Goal: Transaction & Acquisition: Obtain resource

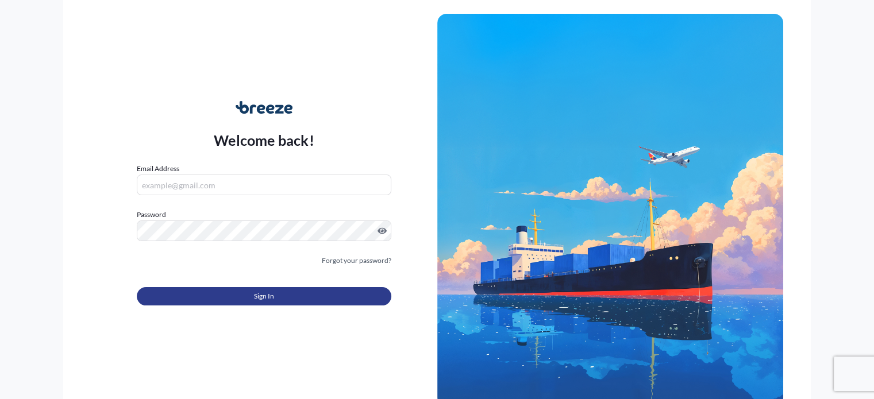
type input "[PERSON_NAME][EMAIL_ADDRESS][PERSON_NAME][DOMAIN_NAME]"
click at [261, 297] on span "Sign In" at bounding box center [264, 296] width 20 height 11
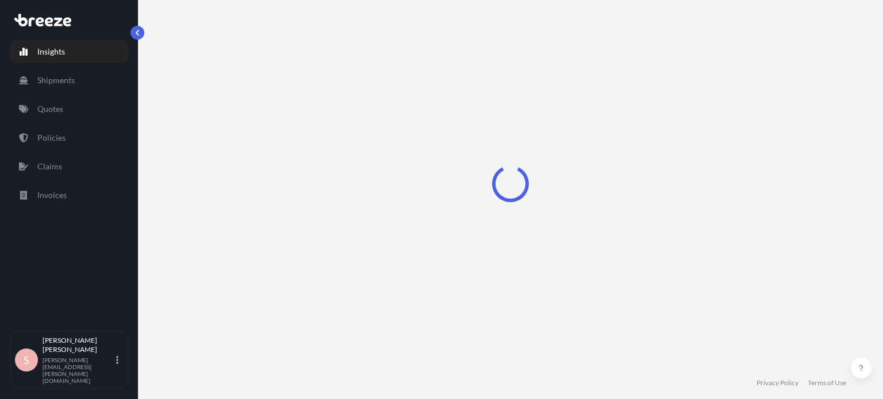
select select "2025"
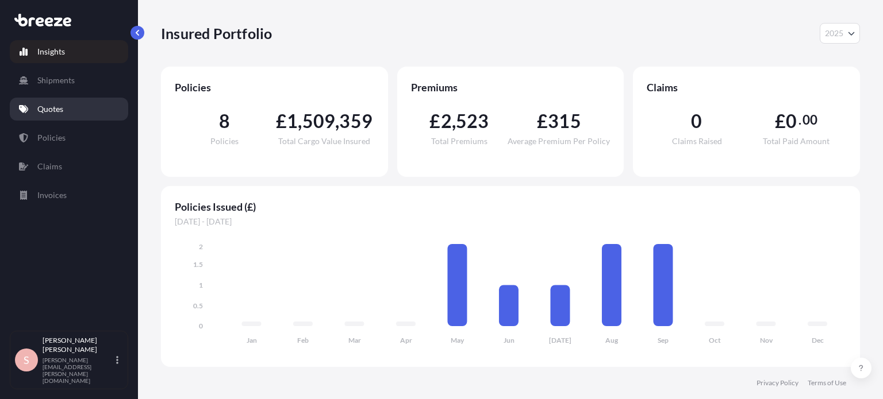
click at [35, 105] on link "Quotes" at bounding box center [69, 109] width 118 height 23
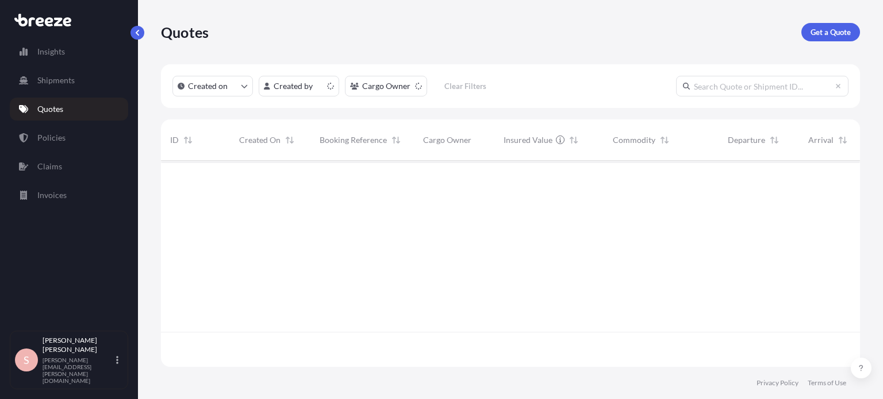
scroll to position [204, 690]
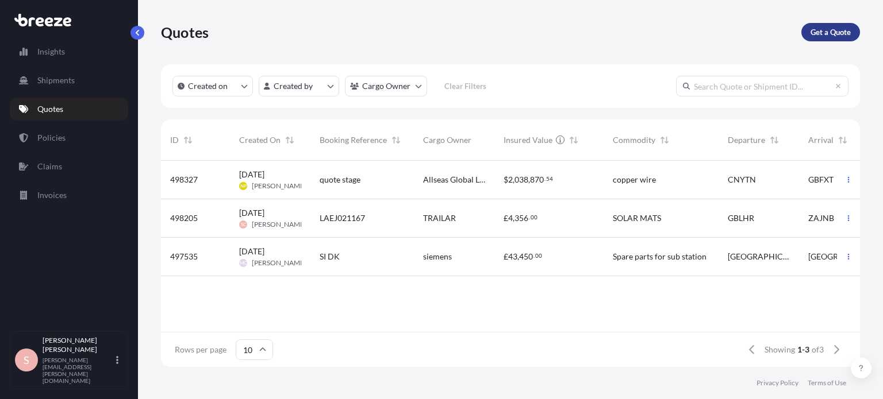
click at [832, 33] on p "Get a Quote" at bounding box center [830, 31] width 40 height 11
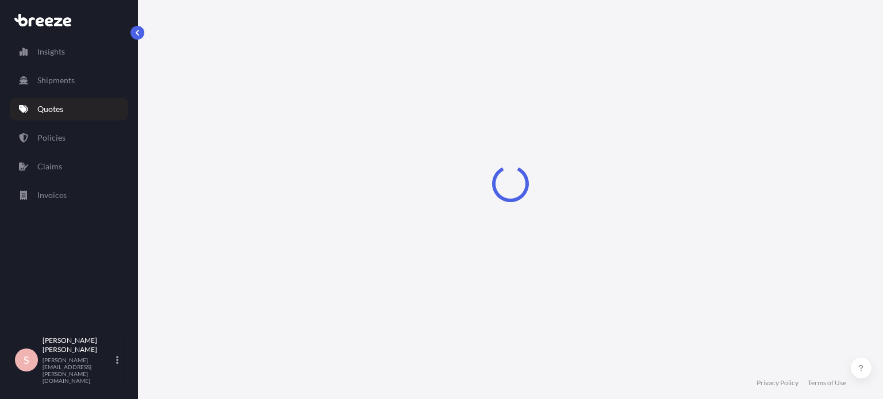
scroll to position [18, 0]
select select "Sea"
select select "1"
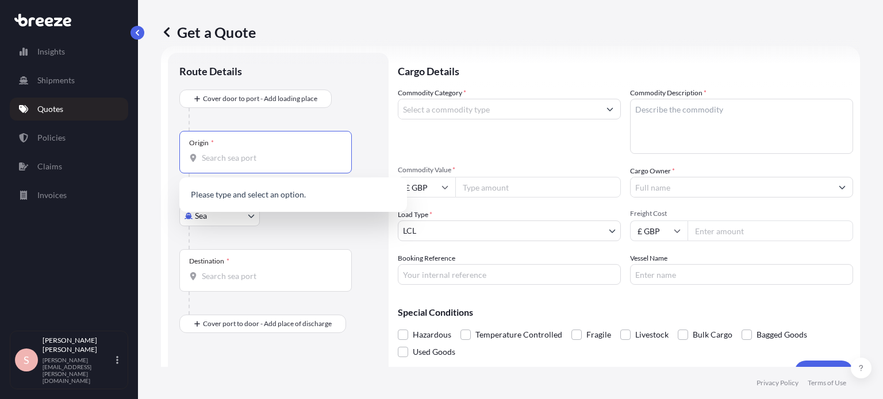
click at [264, 156] on input "Origin *" at bounding box center [270, 157] width 136 height 11
type input "h"
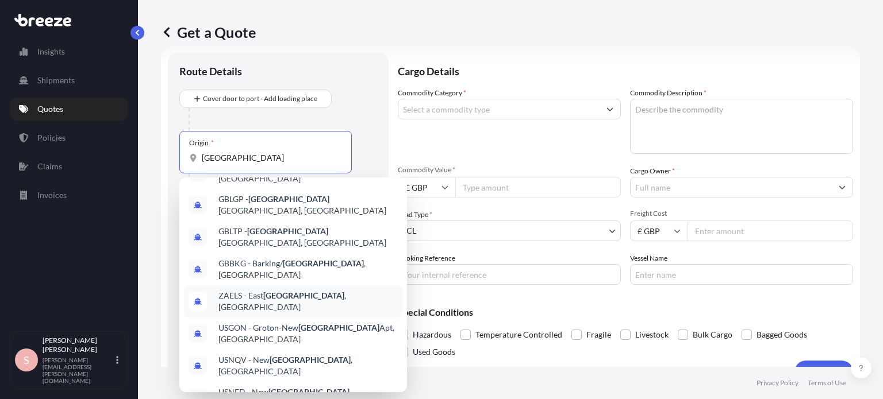
scroll to position [79, 0]
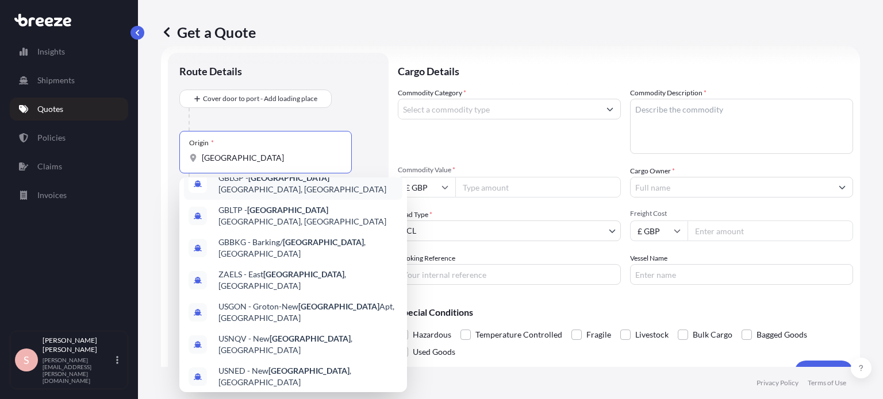
click at [257, 159] on input "[GEOGRAPHIC_DATA]" at bounding box center [270, 157] width 136 height 11
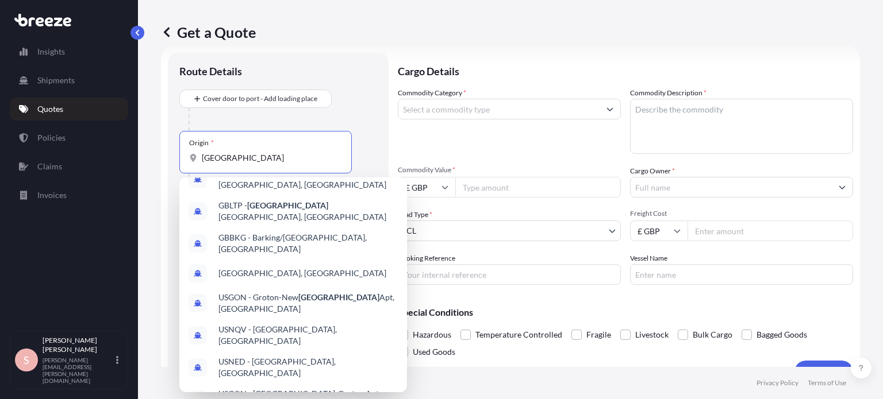
scroll to position [0, 0]
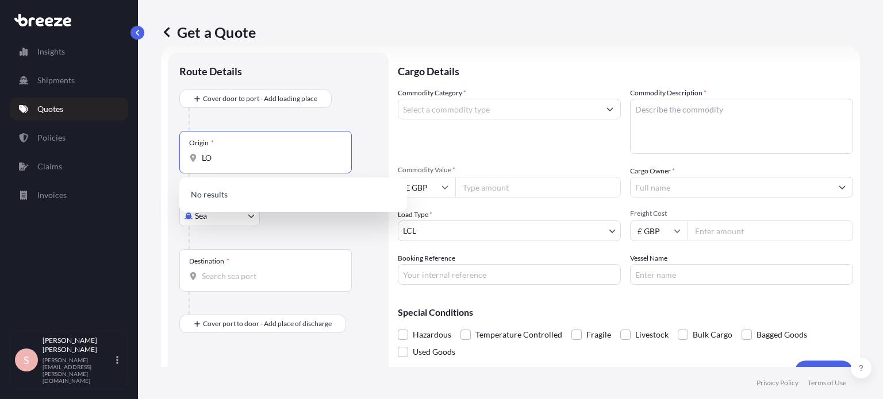
type input "L"
click at [345, 78] on div "Route Details" at bounding box center [278, 76] width 198 height 25
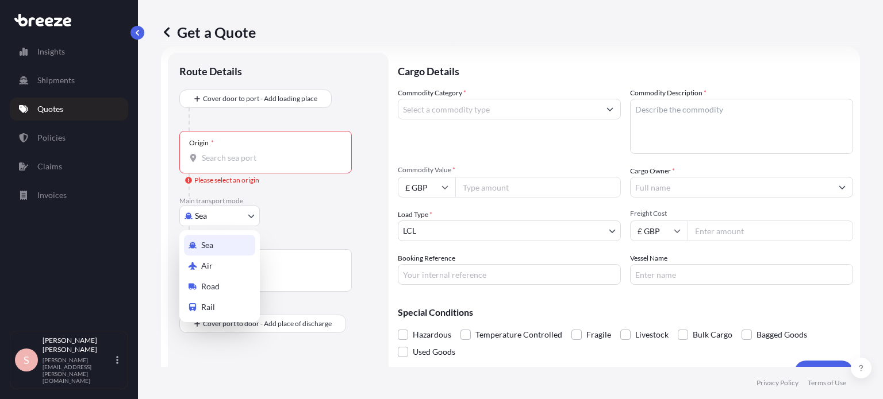
click at [252, 214] on body "Insights Shipments Quotes Policies Claims Invoices S [PERSON_NAME] [PERSON_NAME…" at bounding box center [441, 199] width 883 height 399
click at [226, 266] on div "Air" at bounding box center [219, 266] width 71 height 21
select select "Air"
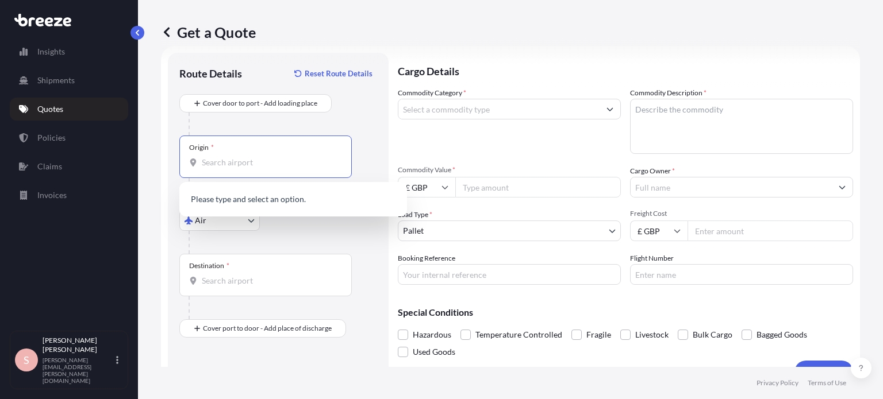
click at [214, 161] on input "Origin *" at bounding box center [270, 162] width 136 height 11
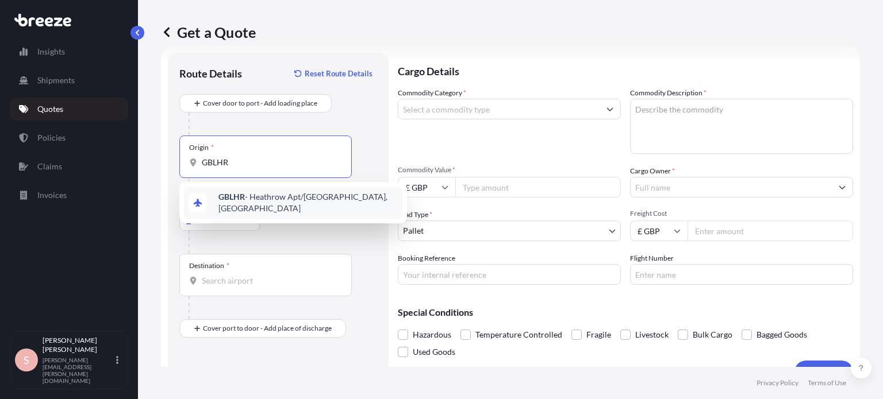
click at [237, 163] on input "GBLHR" at bounding box center [270, 162] width 136 height 11
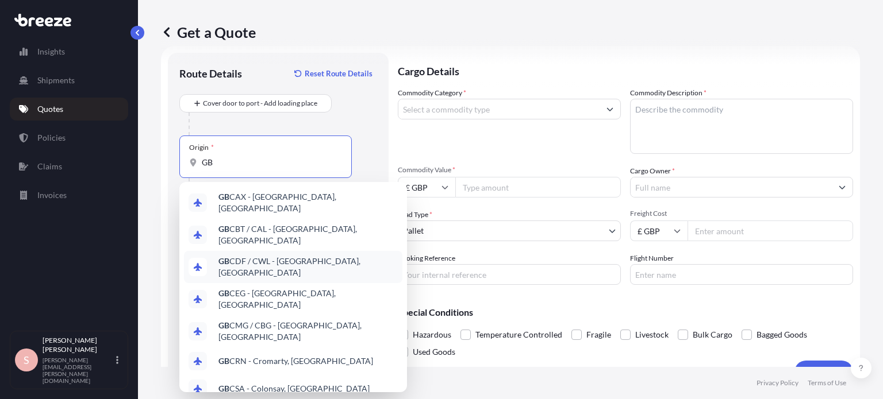
type input "G"
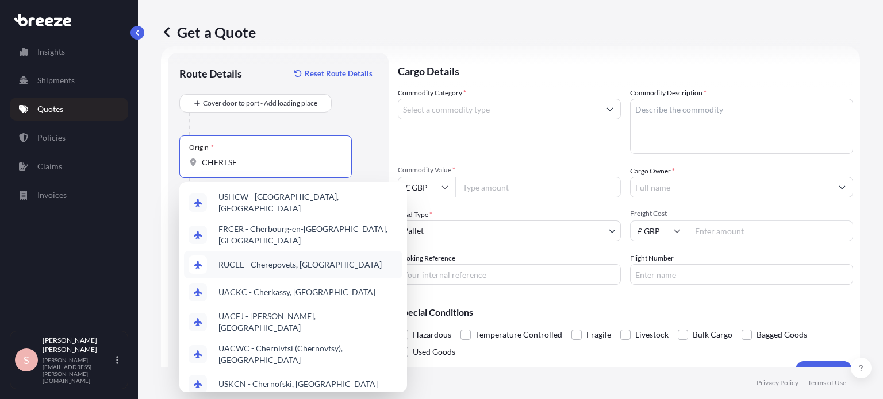
type input "CHERTSEY"
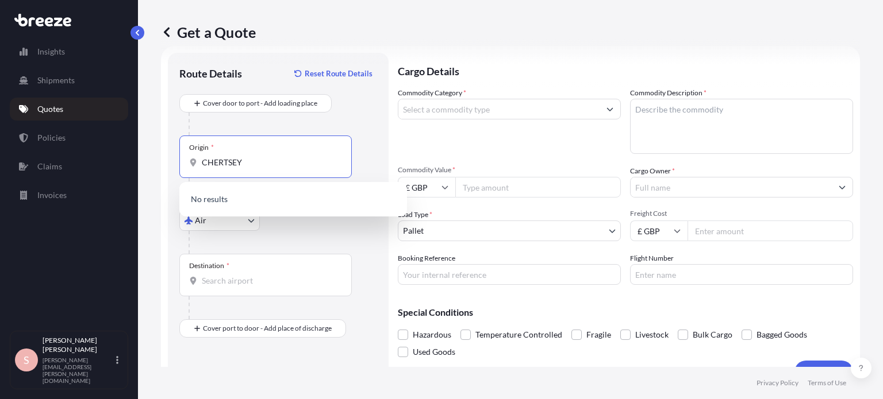
drag, startPoint x: 252, startPoint y: 164, endPoint x: 184, endPoint y: 156, distance: 68.9
click at [184, 156] on div "Origin * CHERTSEY" at bounding box center [265, 157] width 172 height 43
click at [312, 245] on div at bounding box center [282, 242] width 188 height 23
click at [235, 164] on input "Origin * Please select an origin" at bounding box center [270, 162] width 136 height 11
click at [240, 161] on input "Origin * Please select an origin" at bounding box center [270, 162] width 136 height 11
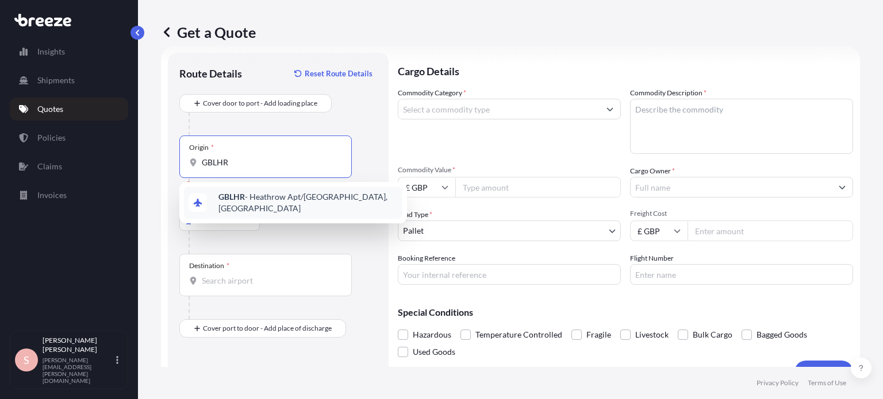
click at [311, 198] on span "GBLHR - Heathrow Apt/[GEOGRAPHIC_DATA], [GEOGRAPHIC_DATA]" at bounding box center [307, 202] width 179 height 23
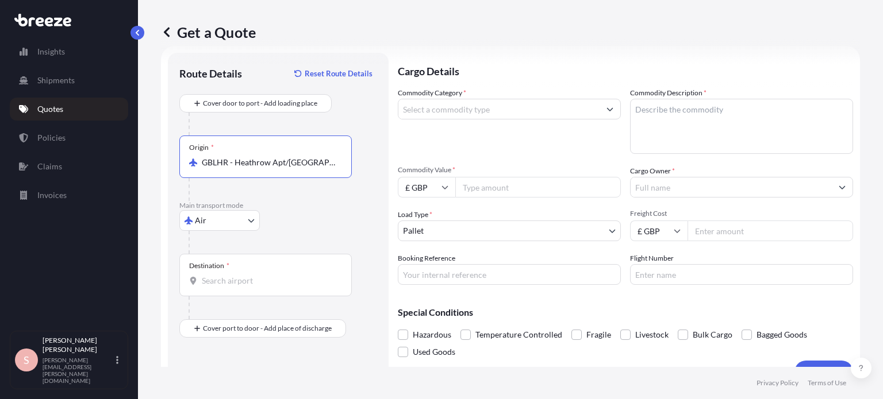
type input "GBLHR - Heathrow Apt/[GEOGRAPHIC_DATA], [GEOGRAPHIC_DATA]"
click at [225, 287] on div "Destination *" at bounding box center [265, 275] width 172 height 43
click at [225, 287] on input "Destination *" at bounding box center [270, 280] width 136 height 11
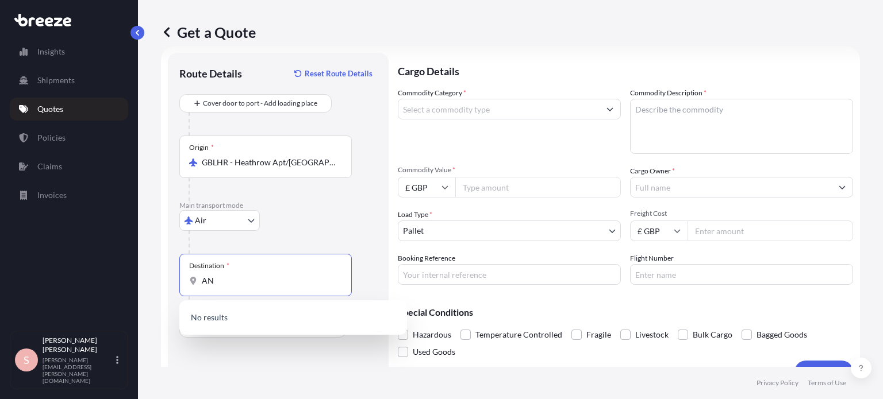
type input "A"
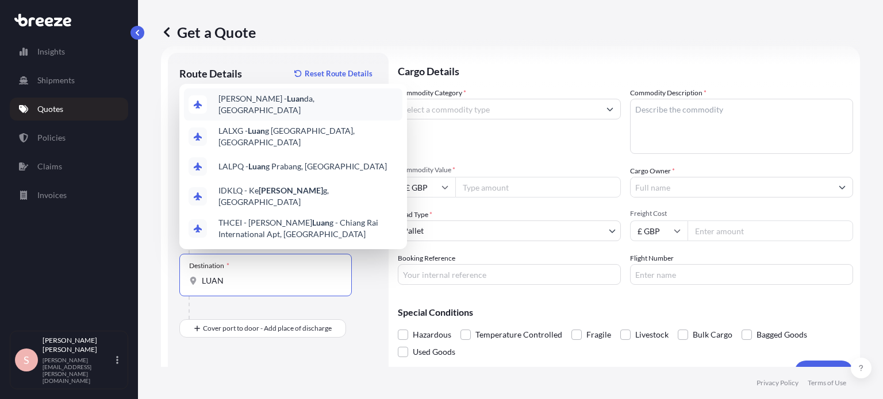
click at [275, 116] on span "[PERSON_NAME] da, [GEOGRAPHIC_DATA]" at bounding box center [307, 104] width 179 height 23
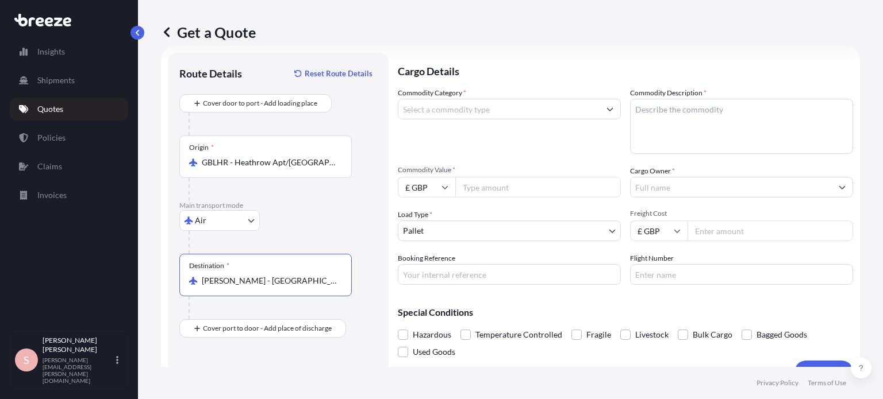
type input "[PERSON_NAME] - [GEOGRAPHIC_DATA], [GEOGRAPHIC_DATA]"
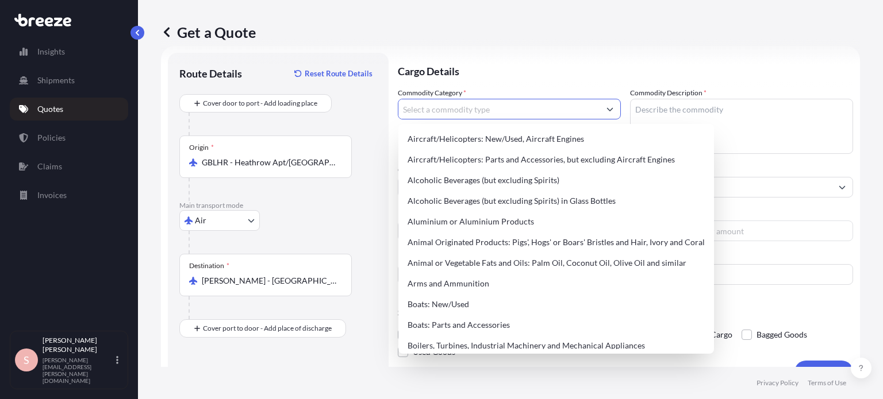
click at [607, 110] on icon "Show suggestions" at bounding box center [610, 109] width 6 height 3
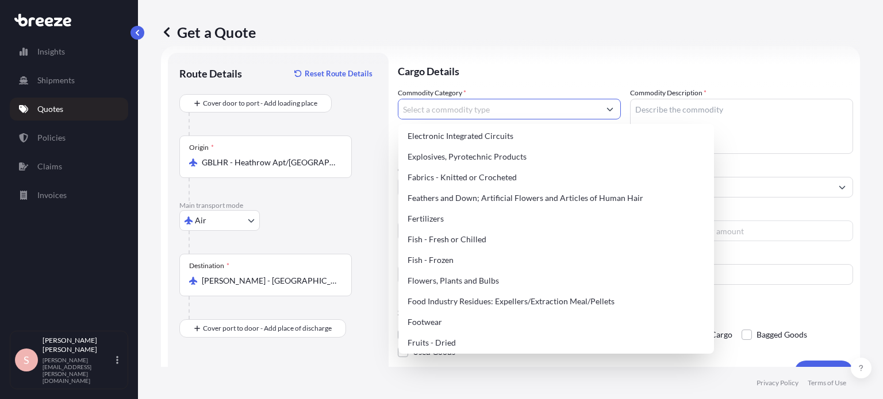
scroll to position [690, 0]
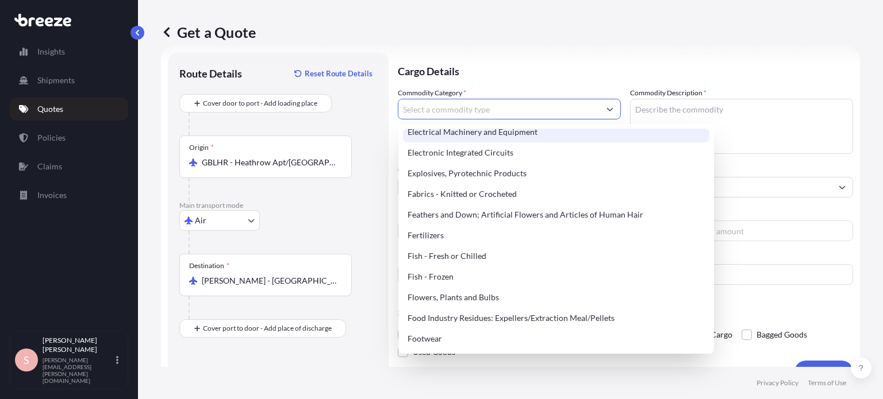
click at [456, 132] on div "Electrical Machinery and Equipment" at bounding box center [556, 132] width 306 height 21
type input "Electrical Machinery and Equipment"
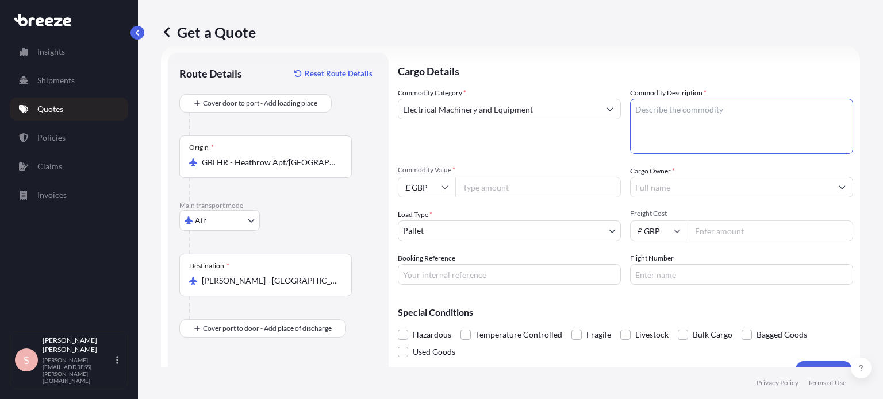
click at [635, 107] on textarea "Commodity Description *" at bounding box center [741, 126] width 223 height 55
type textarea "GENERATORS & CALIBRATION EQUIP"
click at [510, 188] on input "Commodity Value *" at bounding box center [537, 187] width 165 height 21
type input "71000"
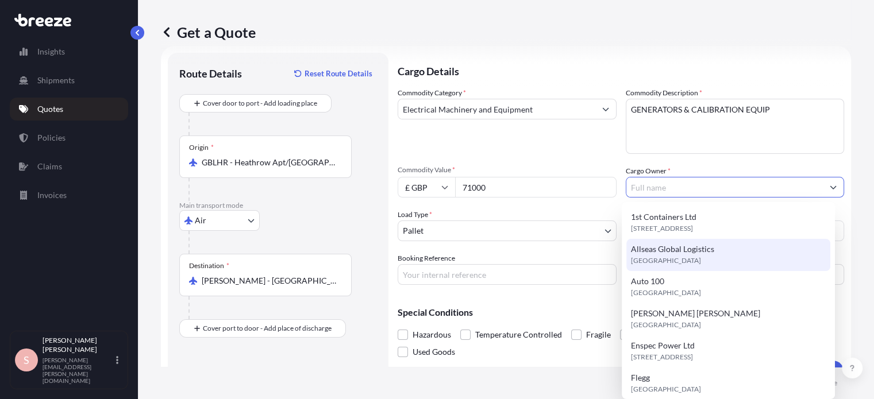
click at [673, 256] on span "[GEOGRAPHIC_DATA]" at bounding box center [666, 260] width 70 height 11
type input "Allseas Global Logistics"
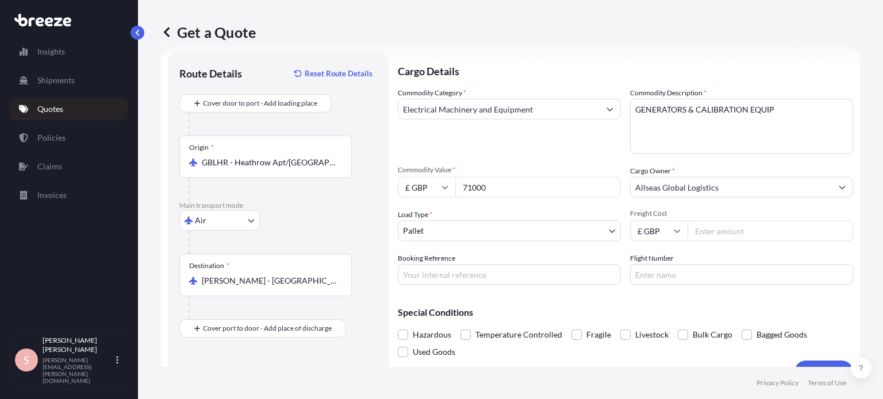
click at [713, 229] on input "Freight Cost" at bounding box center [769, 231] width 165 height 21
type input "2000"
click at [467, 277] on input "Booking Reference" at bounding box center [509, 274] width 223 height 21
click at [404, 278] on input "laeq017913" at bounding box center [509, 274] width 223 height 21
type input "LAEQ017913"
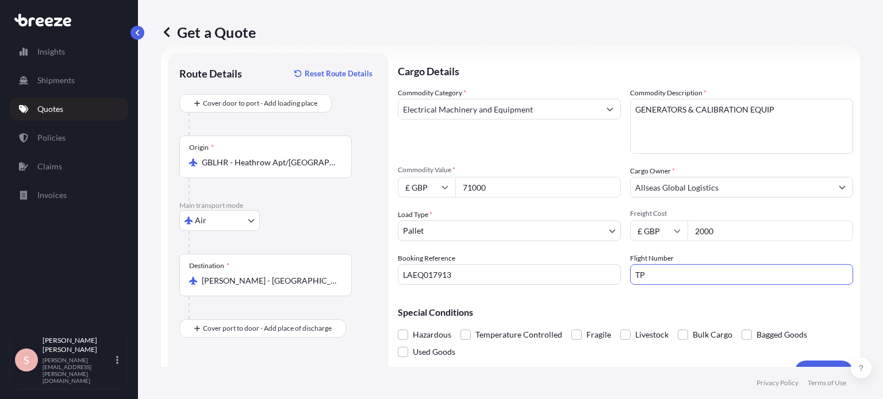
type input "TP"
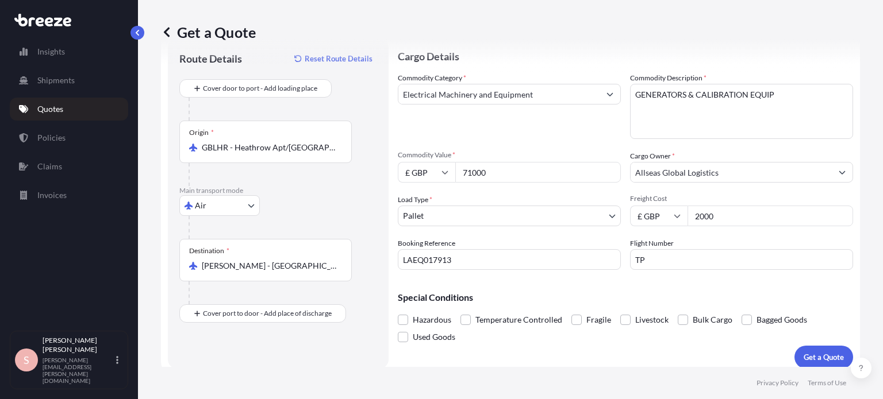
scroll to position [41, 0]
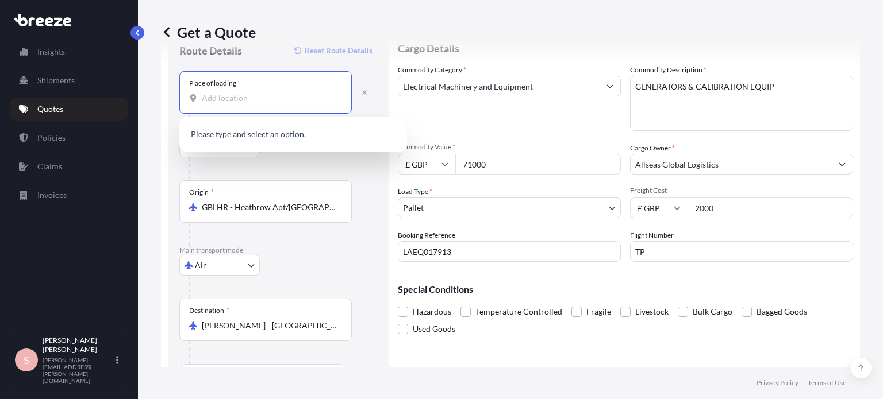
click at [216, 101] on input "Place of loading" at bounding box center [270, 98] width 136 height 11
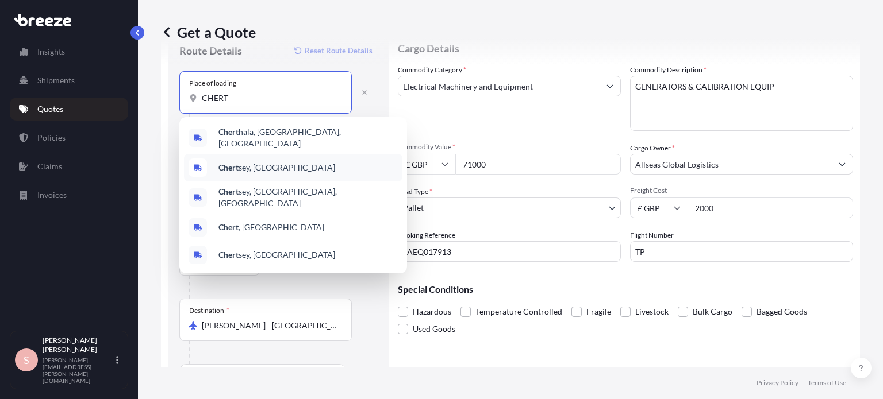
click at [267, 163] on div "Chert sey, [GEOGRAPHIC_DATA]" at bounding box center [293, 168] width 218 height 28
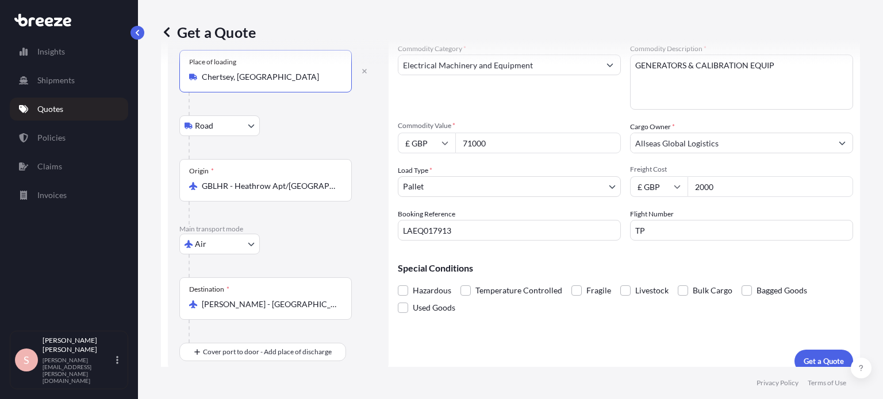
scroll to position [74, 0]
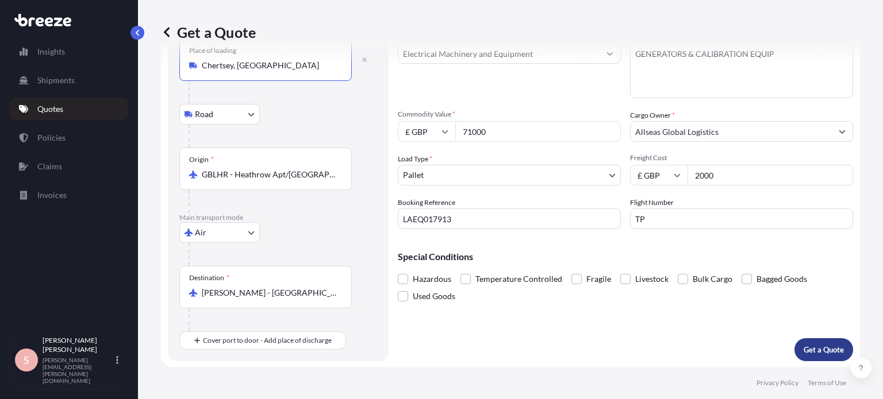
type input "Chertsey, [GEOGRAPHIC_DATA]"
click at [814, 349] on p "Get a Quote" at bounding box center [823, 349] width 40 height 11
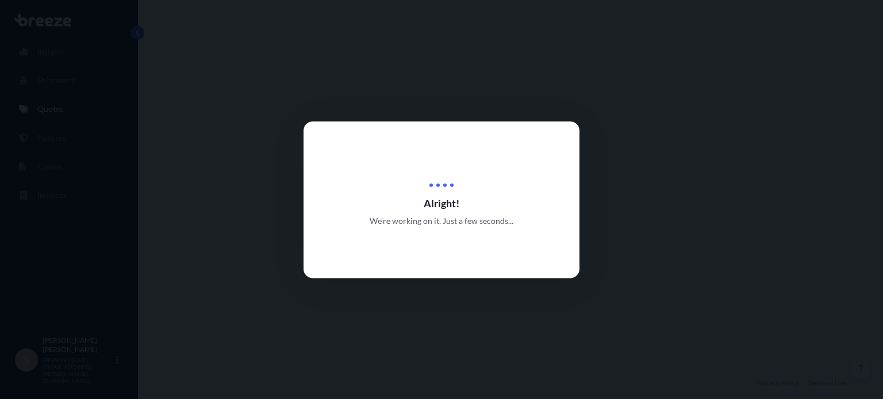
select select "Road"
select select "Air"
select select "1"
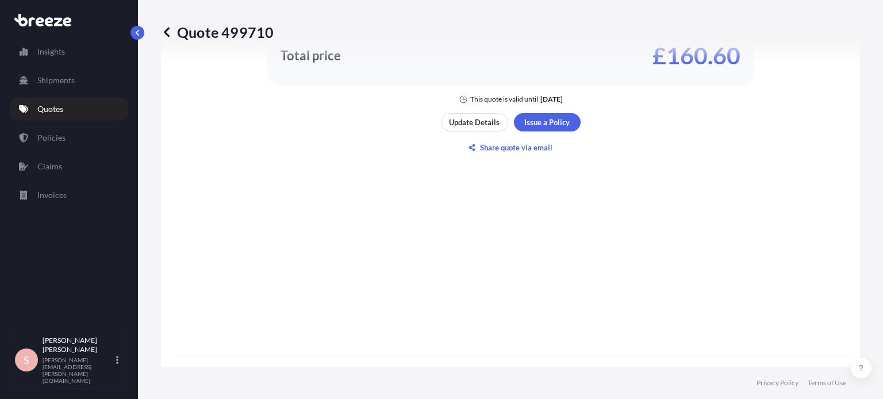
scroll to position [798, 0]
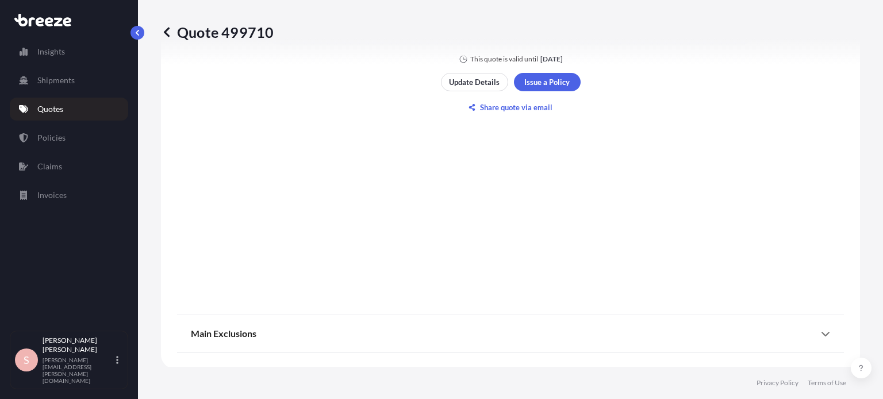
click at [821, 335] on icon at bounding box center [825, 333] width 9 height 9
